Goal: Task Accomplishment & Management: Manage account settings

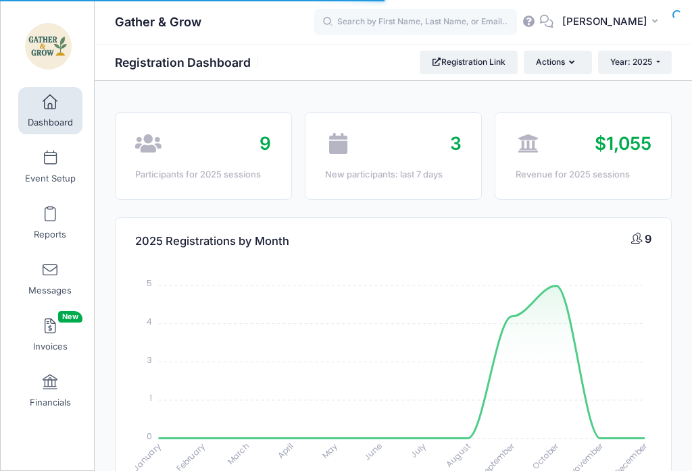
select select
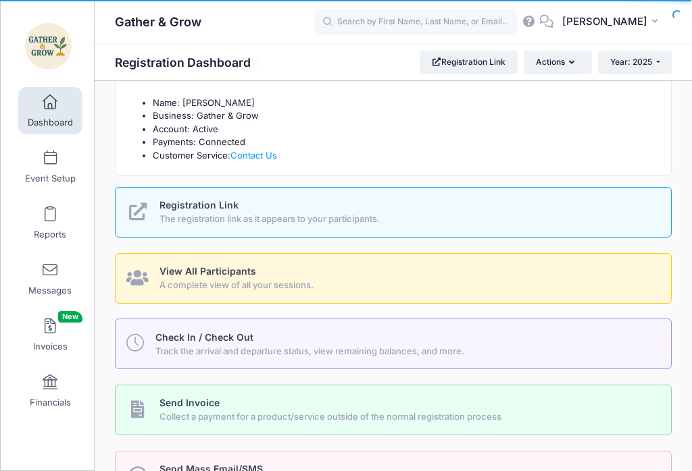
scroll to position [472, 0]
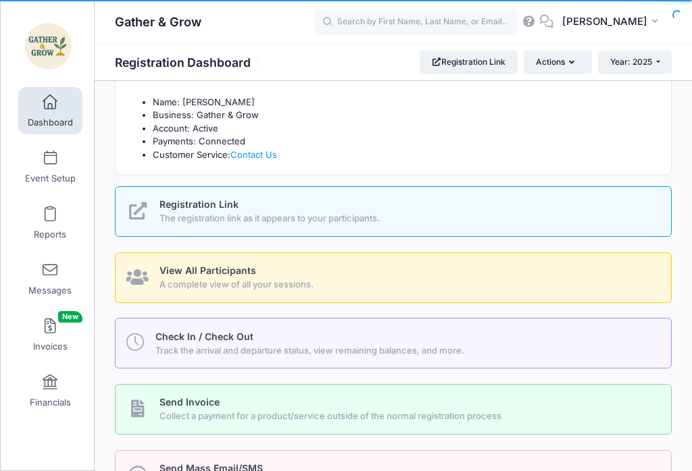
click at [296, 340] on div "Check In / Check Out Track the arrival and departure status, view remaining bal…" at bounding box center [405, 343] width 500 height 27
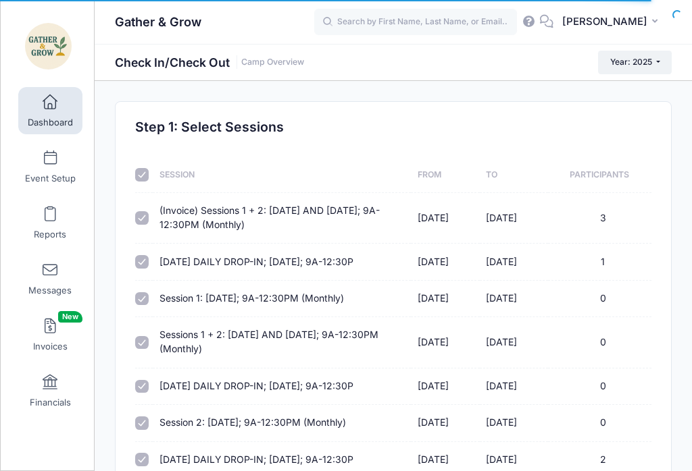
click at [147, 178] on input "checkbox" at bounding box center [142, 175] width 14 height 14
checkbox input "false"
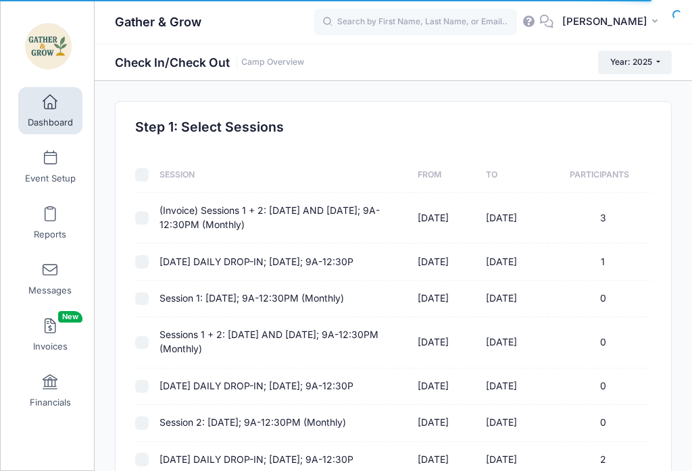
checkbox input "false"
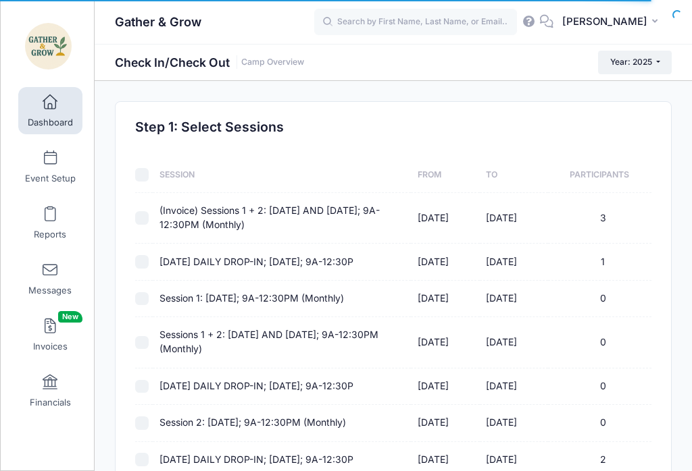
checkbox input "false"
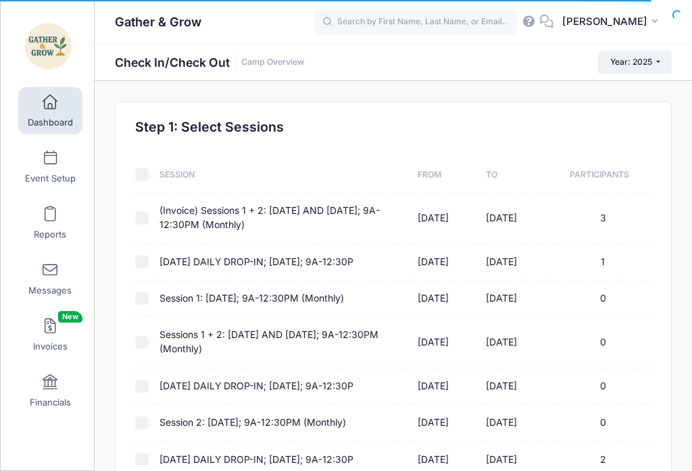
checkbox input "false"
click at [147, 219] on input "checkbox" at bounding box center [142, 218] width 14 height 14
checkbox input "true"
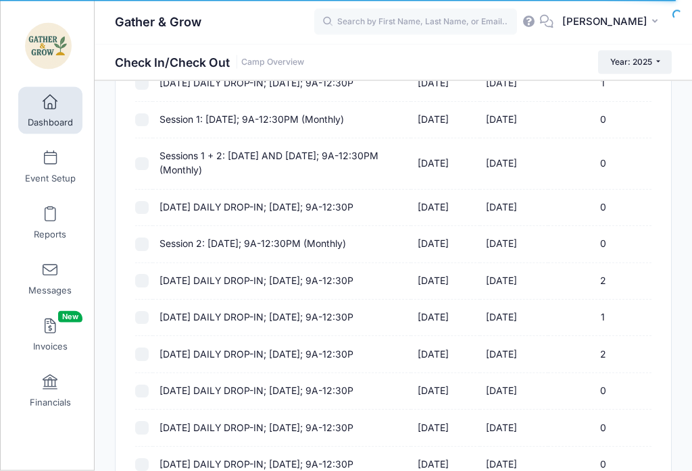
scroll to position [184, 0]
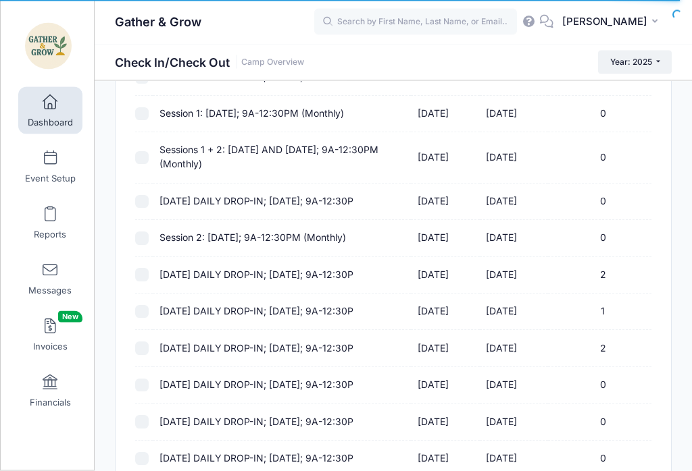
click at [146, 345] on input "checkbox" at bounding box center [142, 349] width 14 height 14
checkbox input "true"
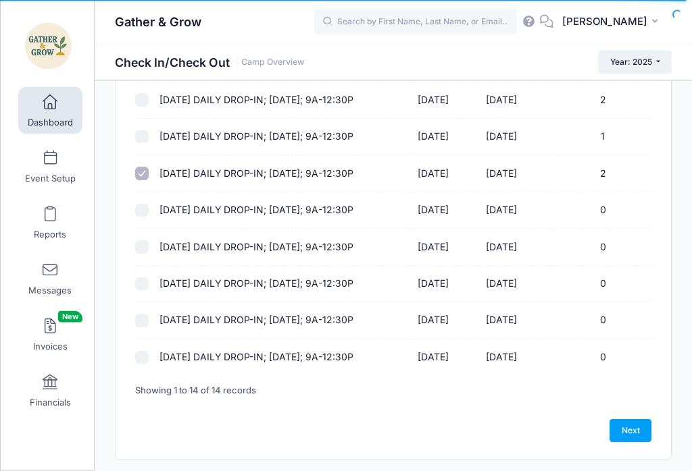
scroll to position [360, 0]
click at [637, 438] on link "Next" at bounding box center [630, 430] width 42 height 23
select select "10"
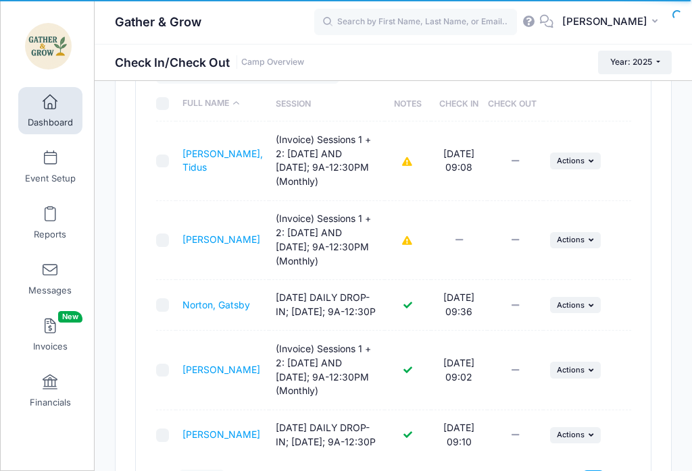
scroll to position [173, 0]
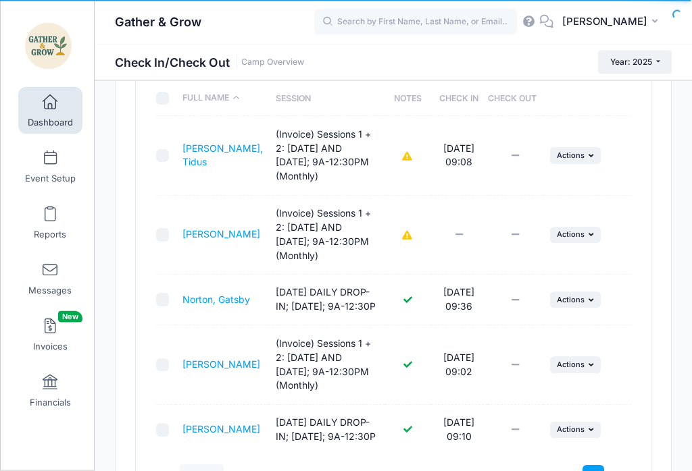
click at [165, 307] on input "checkbox" at bounding box center [163, 301] width 14 height 14
checkbox input "true"
click at [581, 305] on span "Actions" at bounding box center [570, 300] width 28 height 9
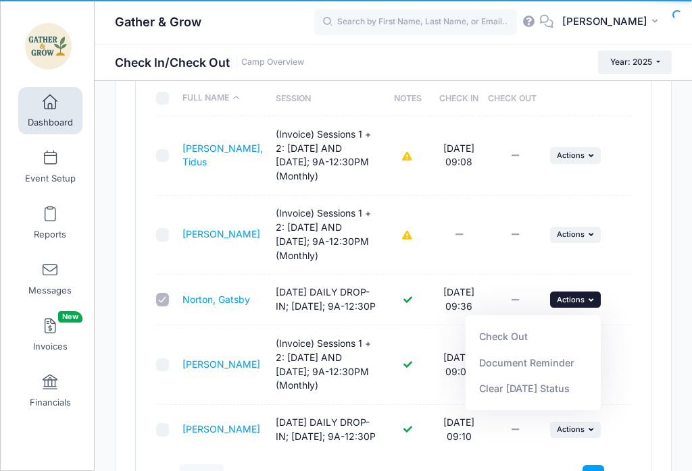
click at [515, 335] on link "Check Out" at bounding box center [533, 337] width 122 height 26
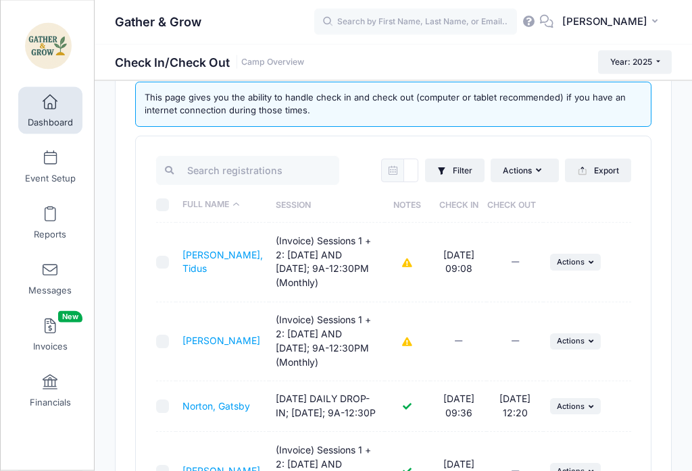
scroll to position [67, 0]
click at [167, 265] on input "checkbox" at bounding box center [163, 263] width 14 height 14
checkbox input "true"
click at [578, 269] on button "... Actions" at bounding box center [575, 262] width 51 height 16
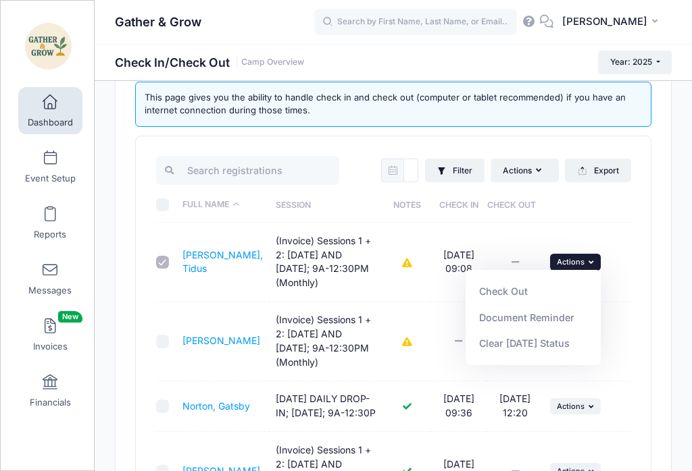
click at [488, 288] on link "Check Out" at bounding box center [533, 292] width 122 height 26
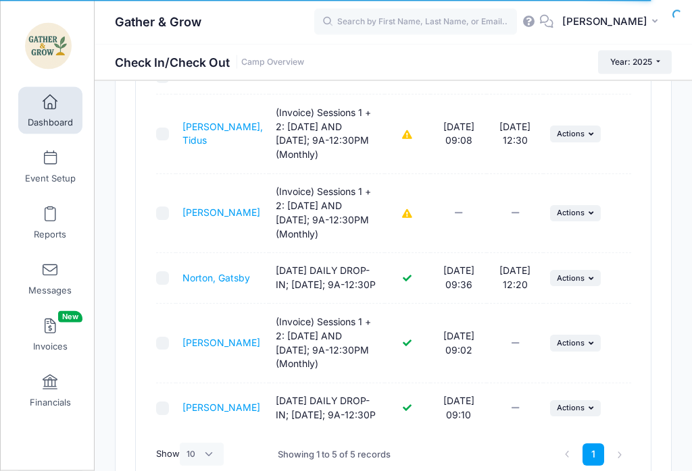
scroll to position [197, 0]
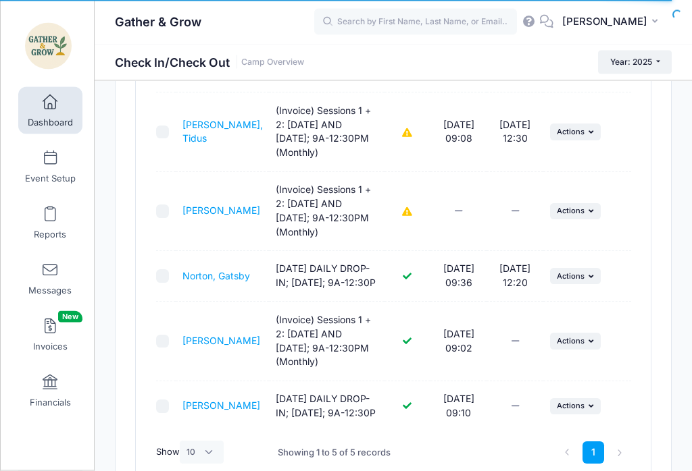
click at [157, 349] on input "checkbox" at bounding box center [163, 343] width 14 height 14
checkbox input "true"
click at [587, 349] on button "... Actions" at bounding box center [575, 341] width 51 height 16
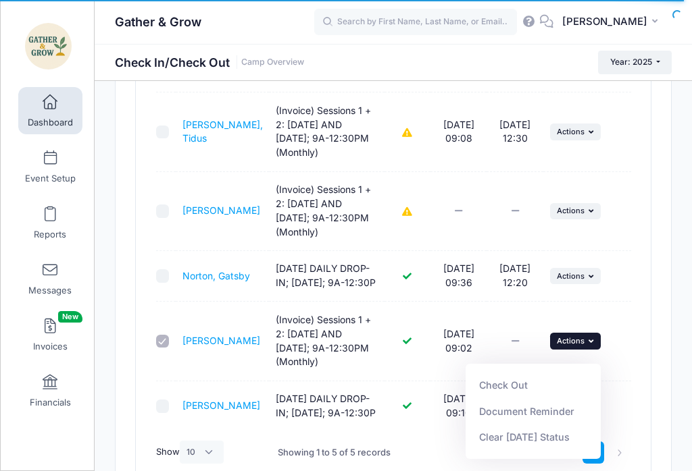
click at [533, 387] on link "Check Out" at bounding box center [533, 386] width 122 height 26
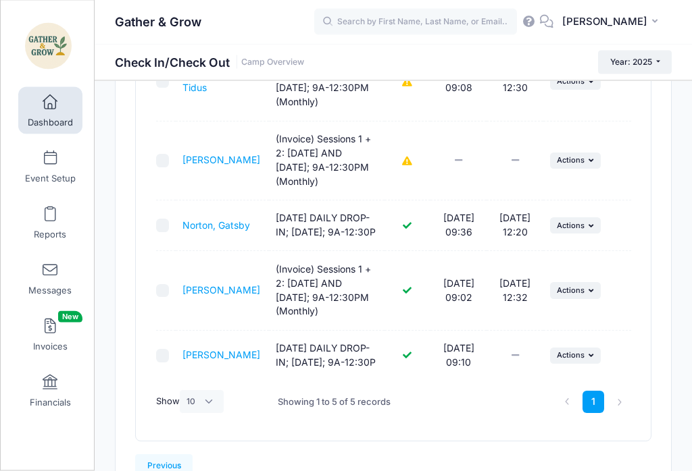
scroll to position [248, 0]
click at [167, 363] on input "checkbox" at bounding box center [163, 356] width 14 height 14
checkbox input "true"
click at [580, 360] on span "Actions" at bounding box center [570, 354] width 28 height 9
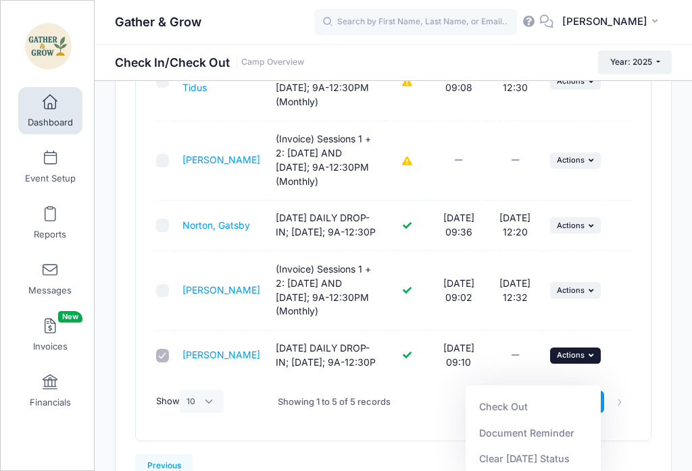
click at [512, 407] on link "Check Out" at bounding box center [533, 407] width 122 height 26
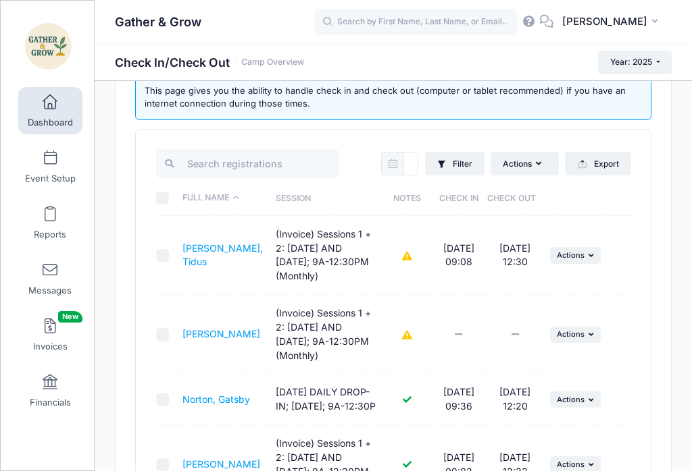
scroll to position [0, 0]
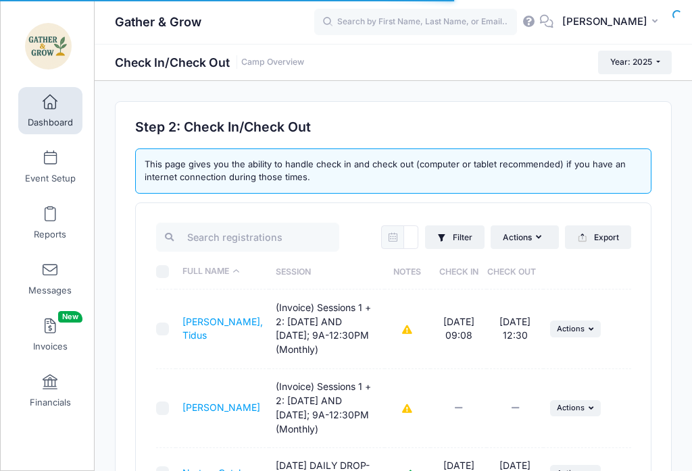
click at [47, 45] on img at bounding box center [48, 46] width 51 height 51
click at [50, 161] on span at bounding box center [50, 158] width 0 height 15
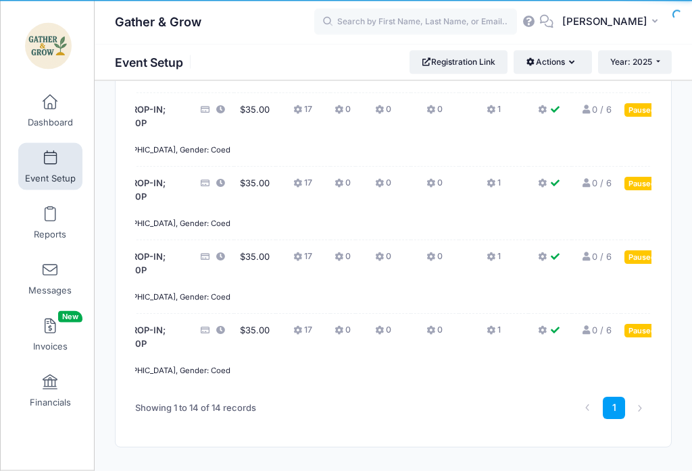
scroll to position [0, 90]
click at [667, 120] on button "... Action" at bounding box center [690, 112] width 47 height 16
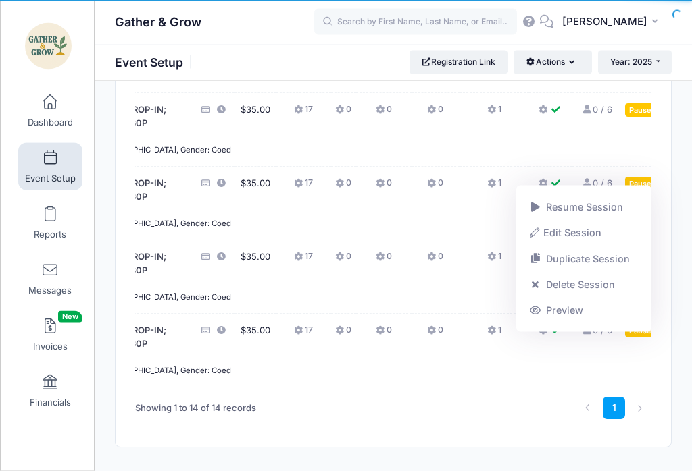
scroll to position [831, 0]
click at [604, 220] on link "Resume Session" at bounding box center [584, 207] width 122 height 26
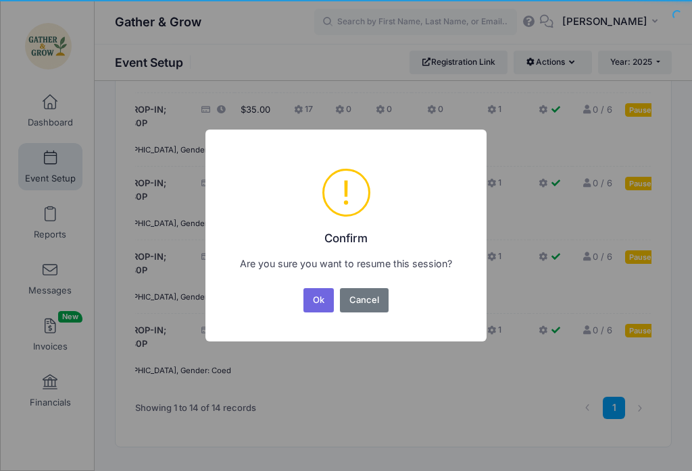
click at [322, 309] on button "Ok" at bounding box center [318, 300] width 31 height 24
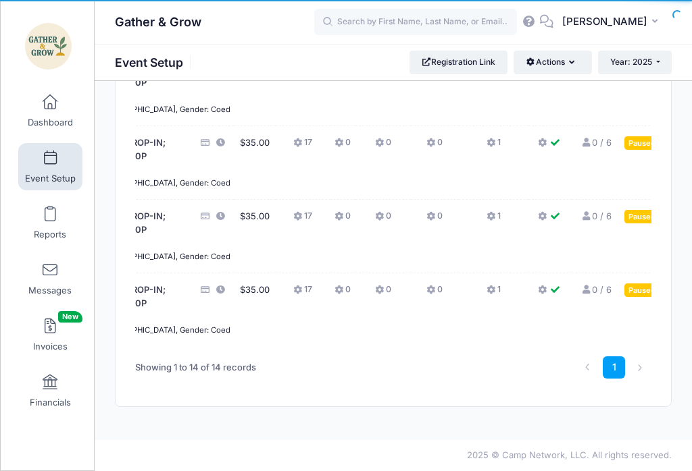
scroll to position [0, 90]
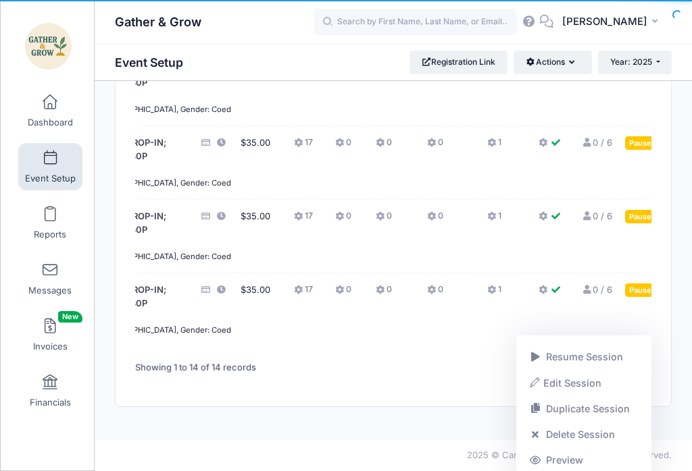
click at [589, 357] on link "Resume Session" at bounding box center [584, 357] width 122 height 26
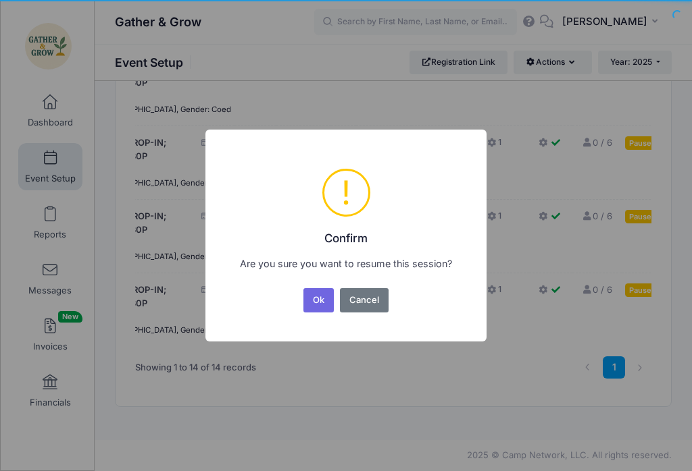
click at [316, 309] on button "Ok" at bounding box center [318, 300] width 31 height 24
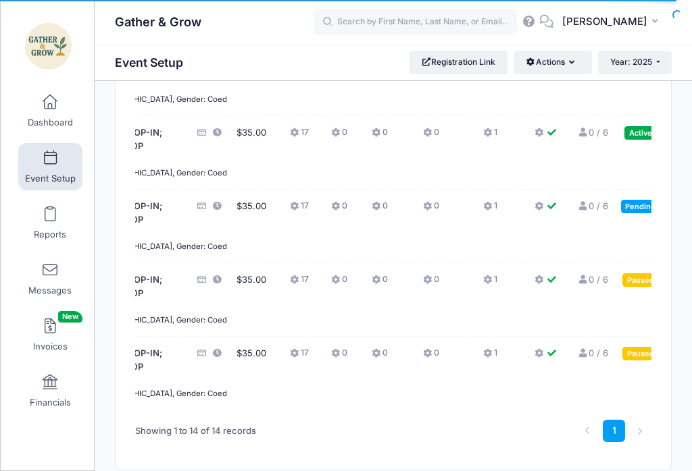
scroll to position [0, 93]
click at [668, 142] on button "... Action" at bounding box center [691, 134] width 47 height 16
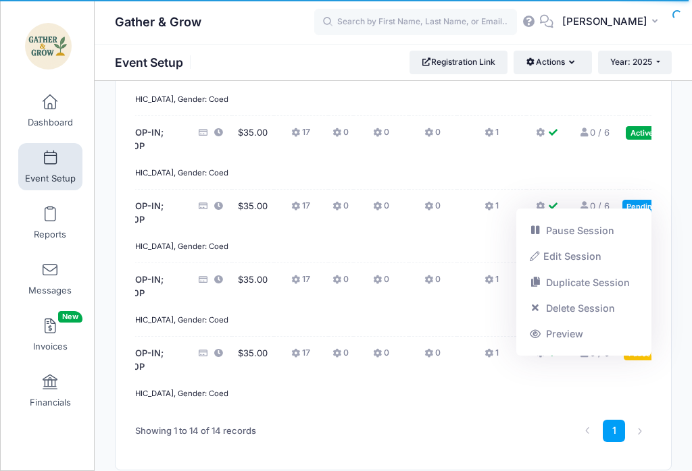
click at [582, 269] on link "Edit Session" at bounding box center [584, 257] width 122 height 26
